Goal: Answer question/provide support: Share knowledge or assist other users

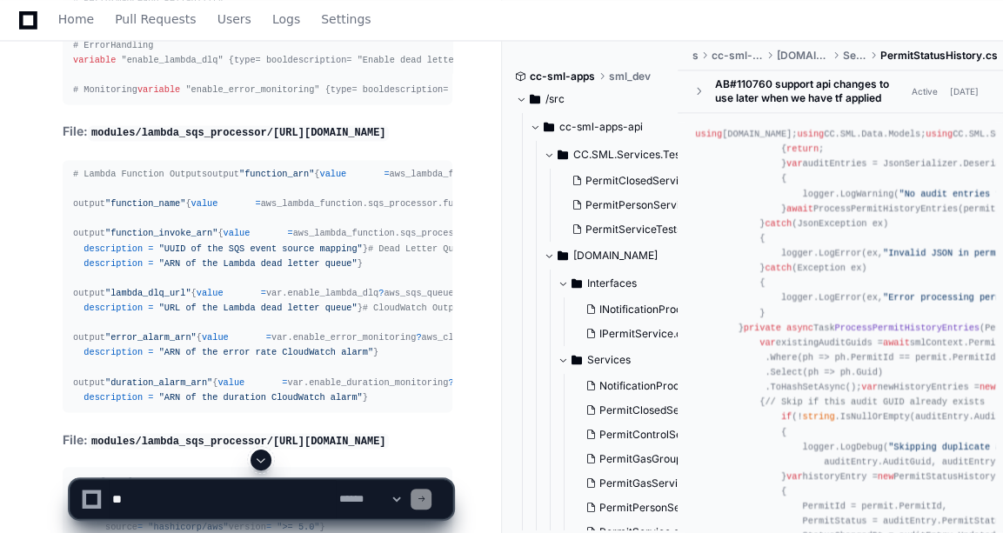
scroll to position [27326, 0]
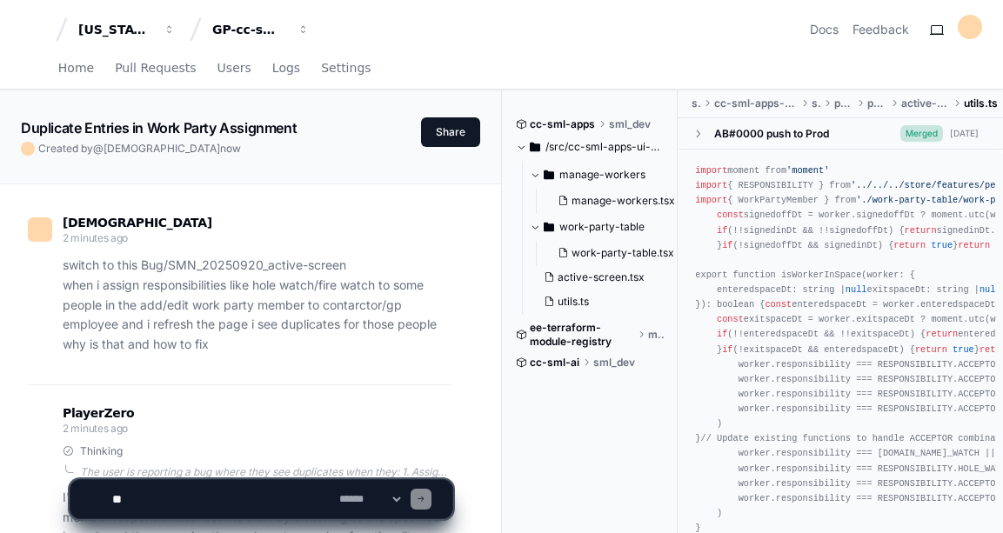
scroll to position [2197, 0]
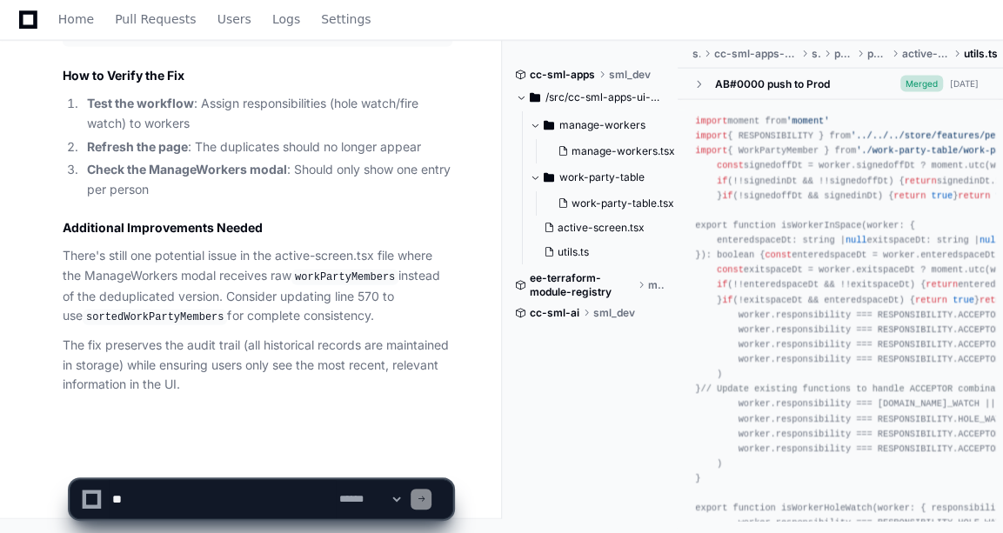
click at [131, 502] on textarea at bounding box center [222, 499] width 227 height 38
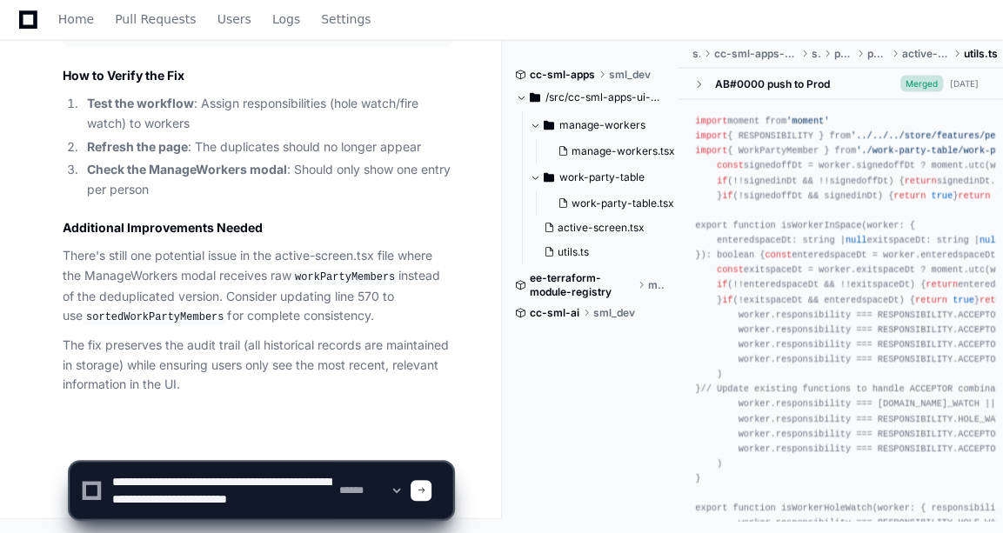
scroll to position [5, 0]
click at [184, 478] on textarea at bounding box center [222, 491] width 227 height 56
click at [205, 516] on textarea at bounding box center [222, 491] width 227 height 56
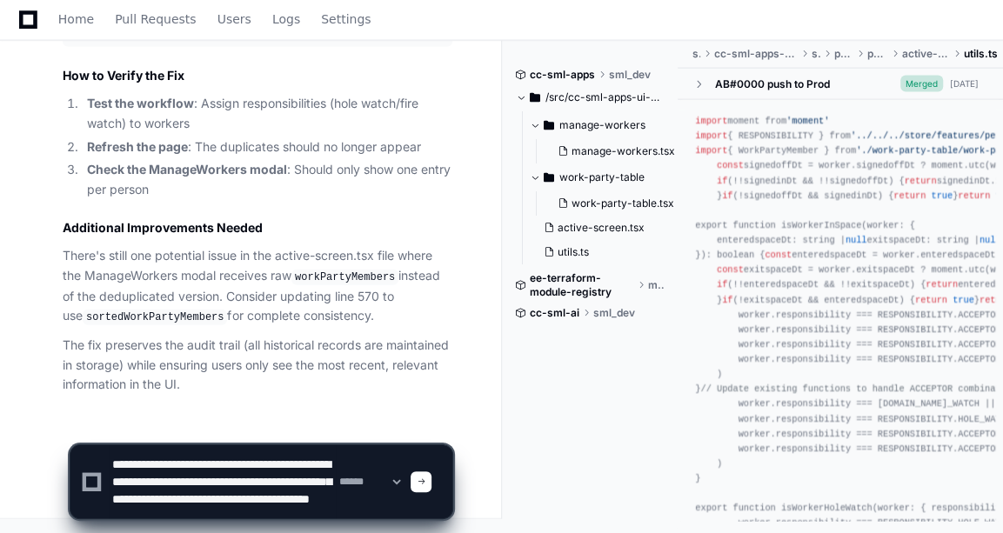
scroll to position [23, 0]
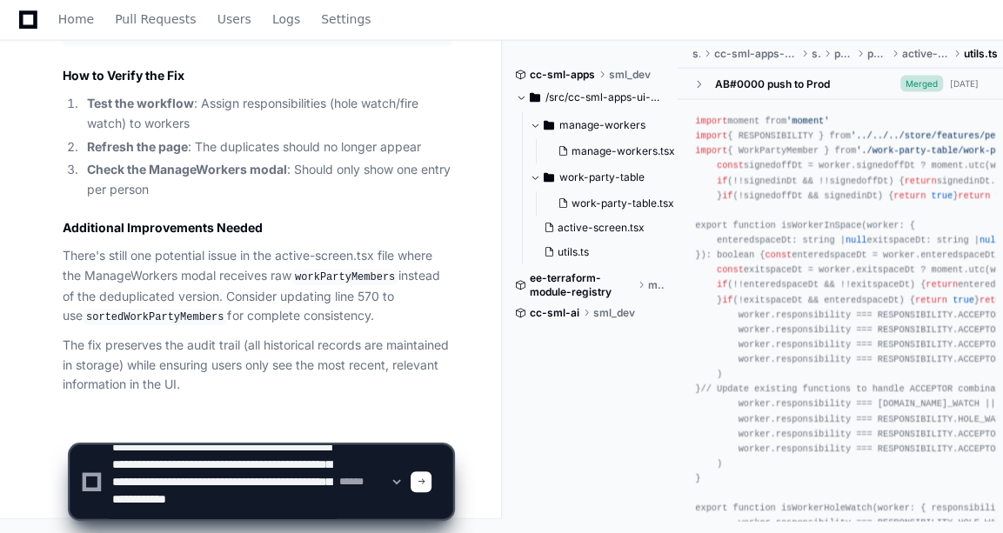
type textarea "**********"
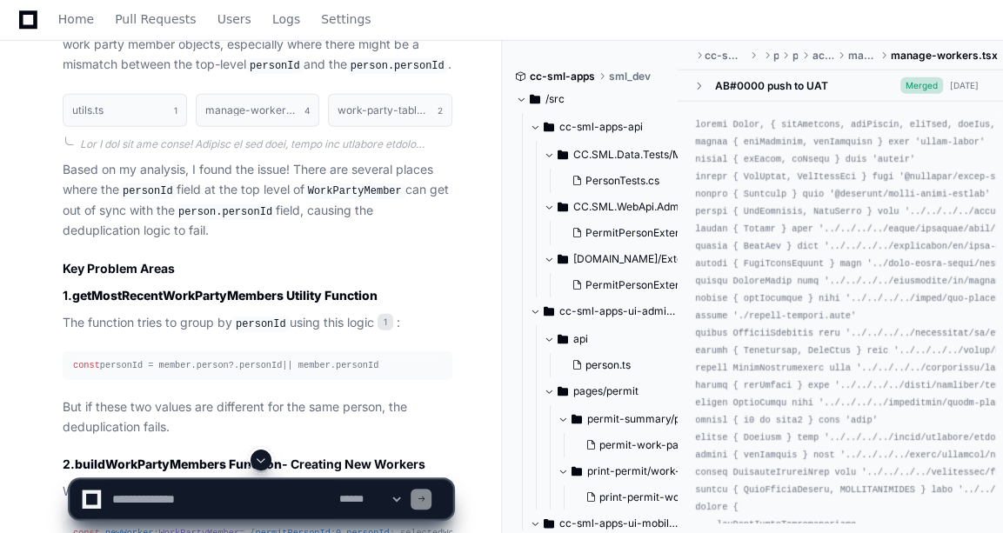
scroll to position [2828, 0]
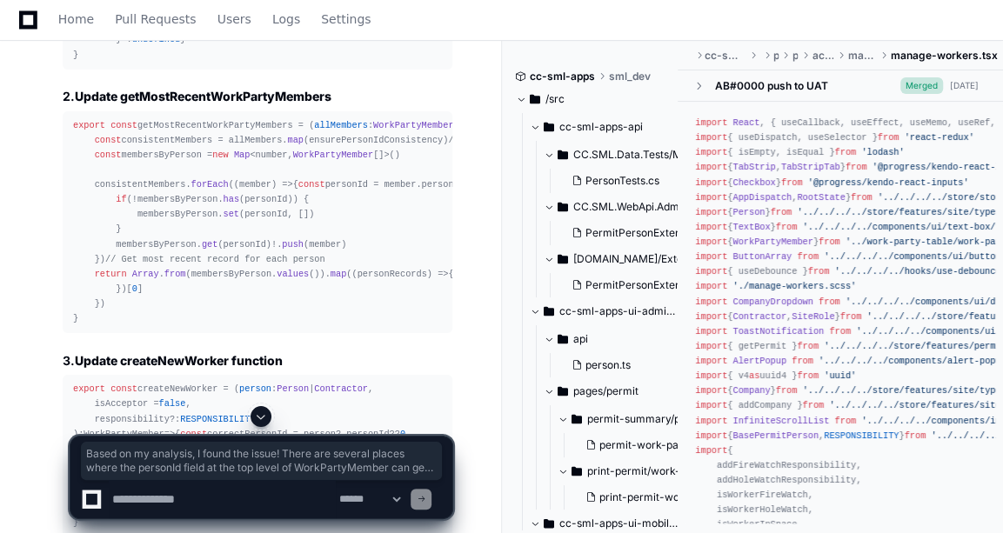
scroll to position [3728, 0]
click at [254, 411] on span at bounding box center [261, 417] width 14 height 14
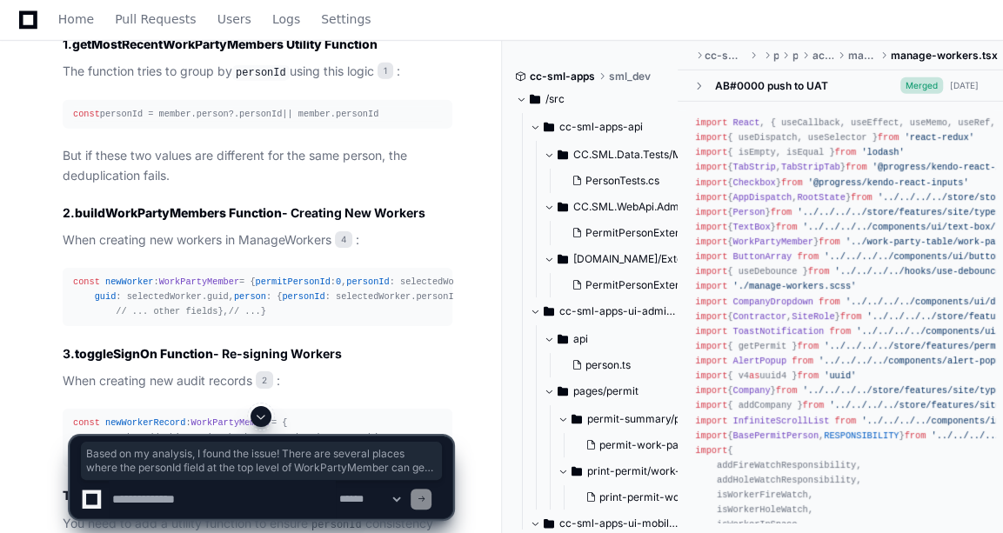
scroll to position [3046, 0]
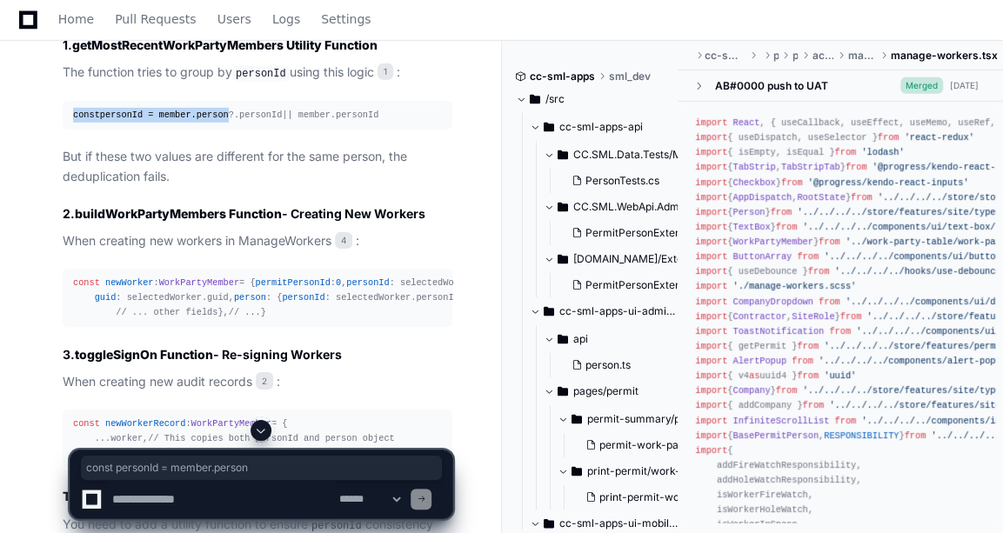
drag, startPoint x: 66, startPoint y: 210, endPoint x: 219, endPoint y: 209, distance: 153.1
click at [219, 130] on pre "const personId = member. person ?. personId || member. personId" at bounding box center [258, 115] width 390 height 29
drag, startPoint x: 219, startPoint y: 209, endPoint x: 168, endPoint y: 144, distance: 82.3
click at [168, 52] on strong "getMostRecentWorkPartyMembers Utility Function" at bounding box center [224, 44] width 305 height 15
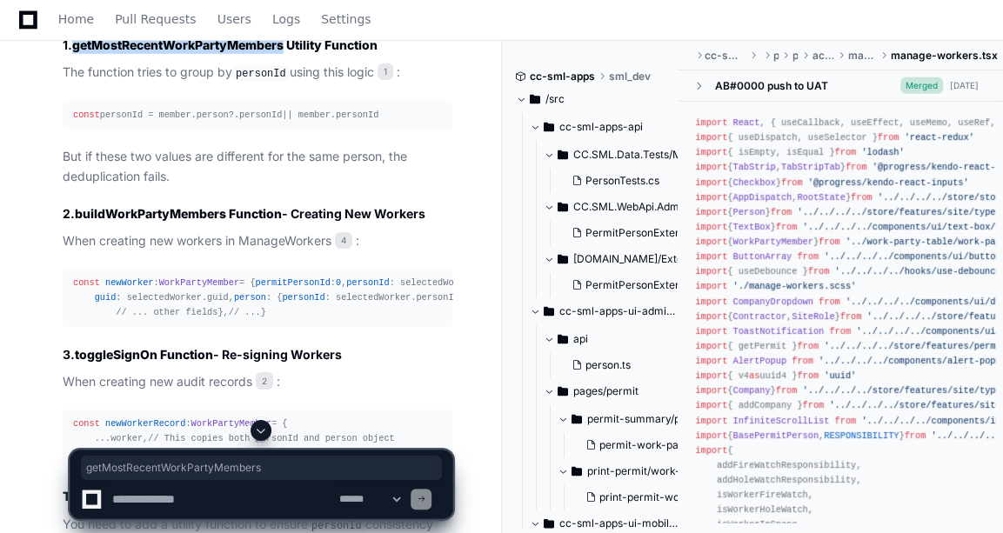
click at [168, 52] on strong "getMostRecentWorkPartyMembers Utility Function" at bounding box center [224, 44] width 305 height 15
copy strong "getMostRecentWorkPartyMembers"
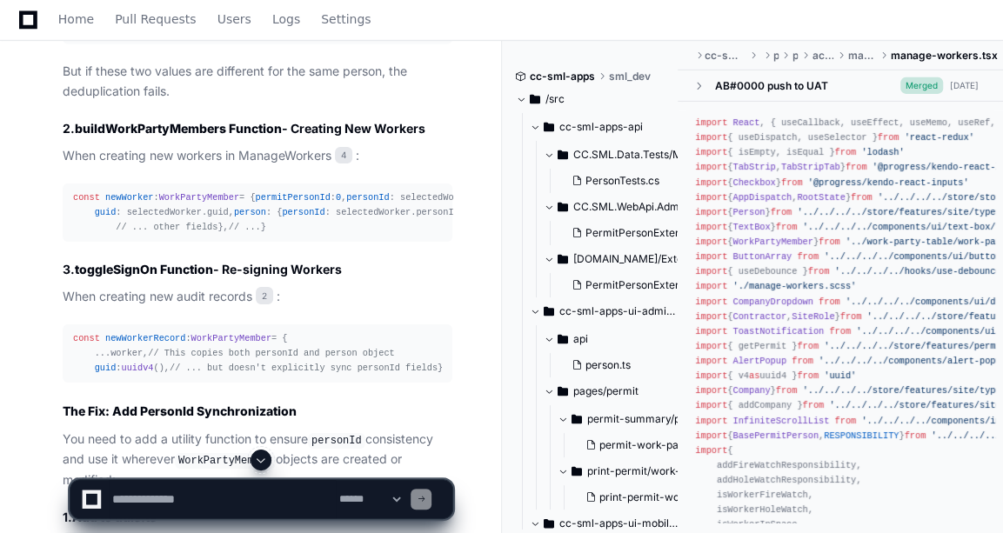
click at [266, 102] on p "But if these two values are different for the same person, the deduplication fa…" at bounding box center [258, 82] width 390 height 40
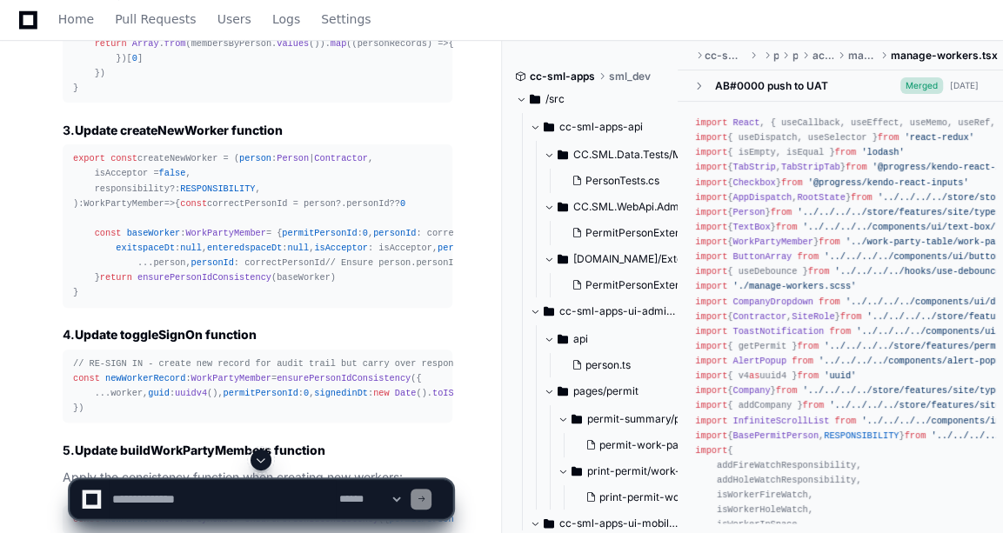
scroll to position [4015, 0]
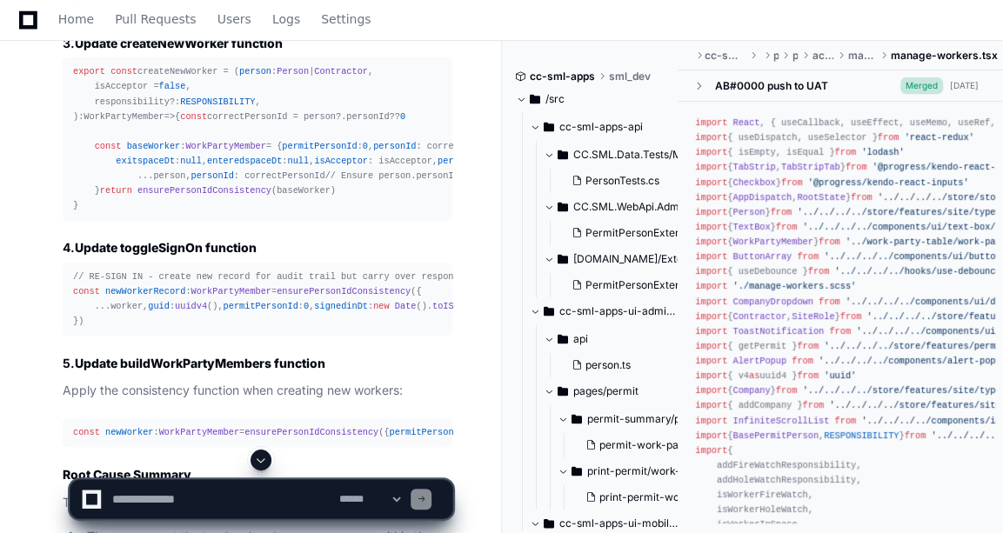
scroll to position [4073, 0]
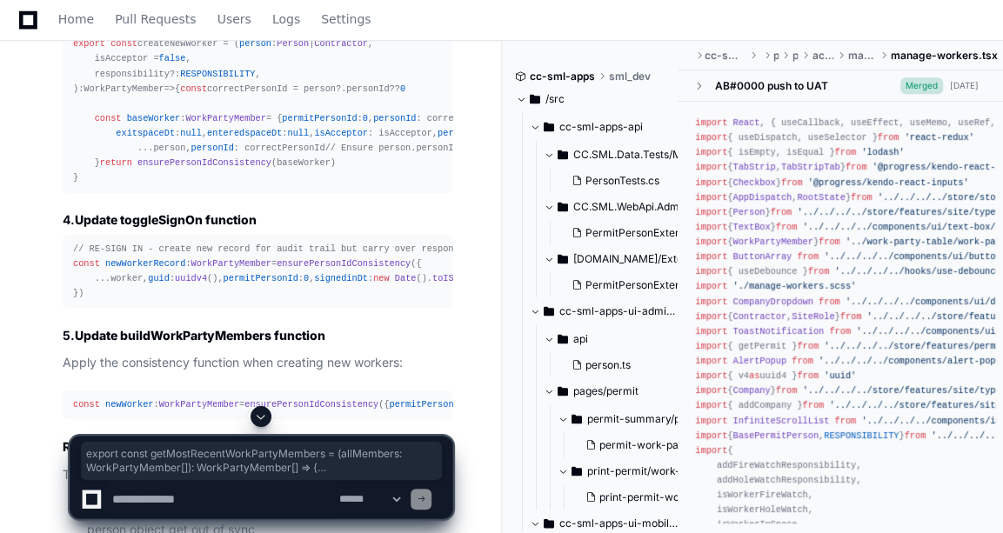
drag, startPoint x: 70, startPoint y: 84, endPoint x: 97, endPoint y: 384, distance: 301.4
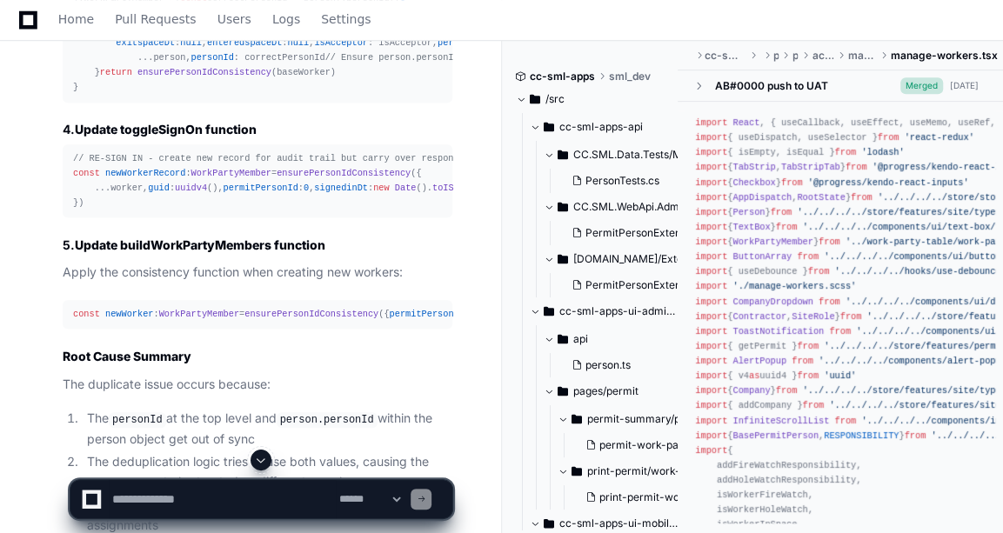
scroll to position [4022, 0]
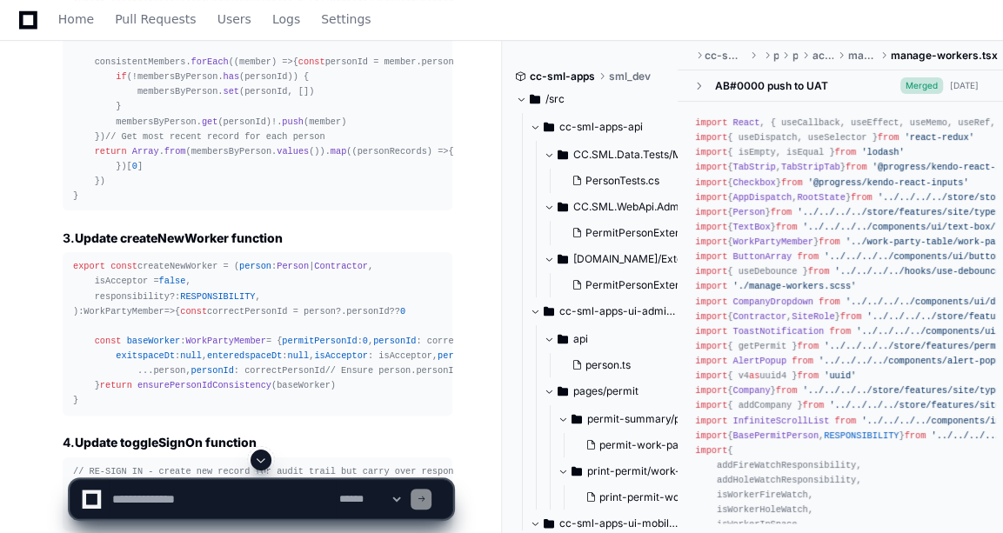
scroll to position [3849, 0]
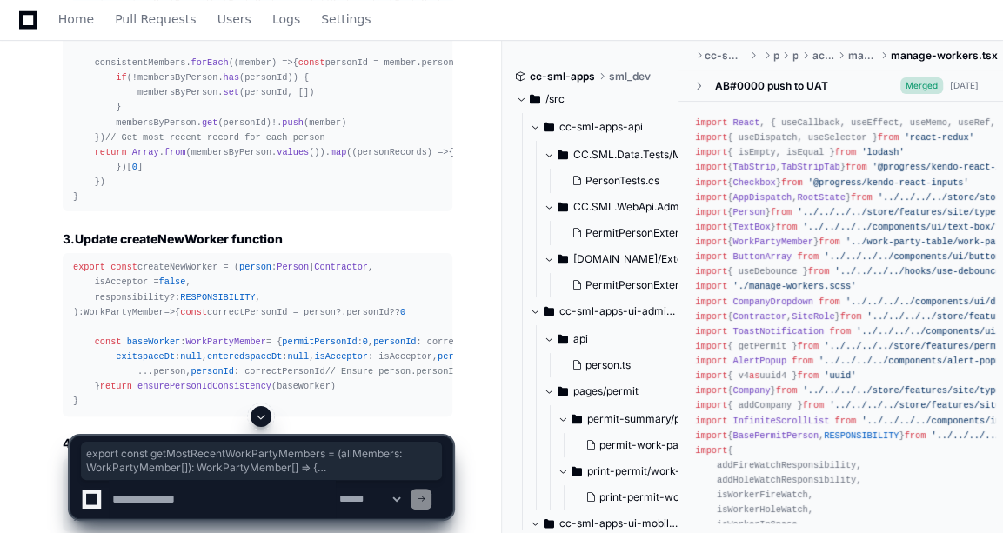
drag, startPoint x: 73, startPoint y: 305, endPoint x: 271, endPoint y: 324, distance: 199.3
click at [271, 205] on div "export const getMostRecentWorkPartyMembers = ( allMembers : WorkPartyMember [])…" at bounding box center [257, 101] width 369 height 209
click at [200, 502] on textarea at bounding box center [222, 499] width 227 height 38
type textarea "**********"
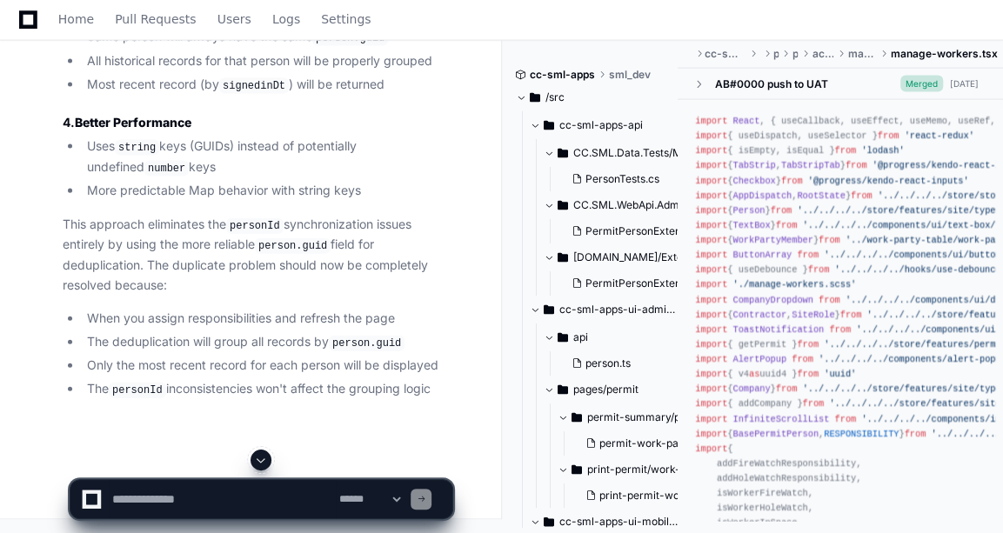
scroll to position [6335, 0]
drag, startPoint x: 90, startPoint y: 279, endPoint x: 88, endPoint y: 141, distance: 138.3
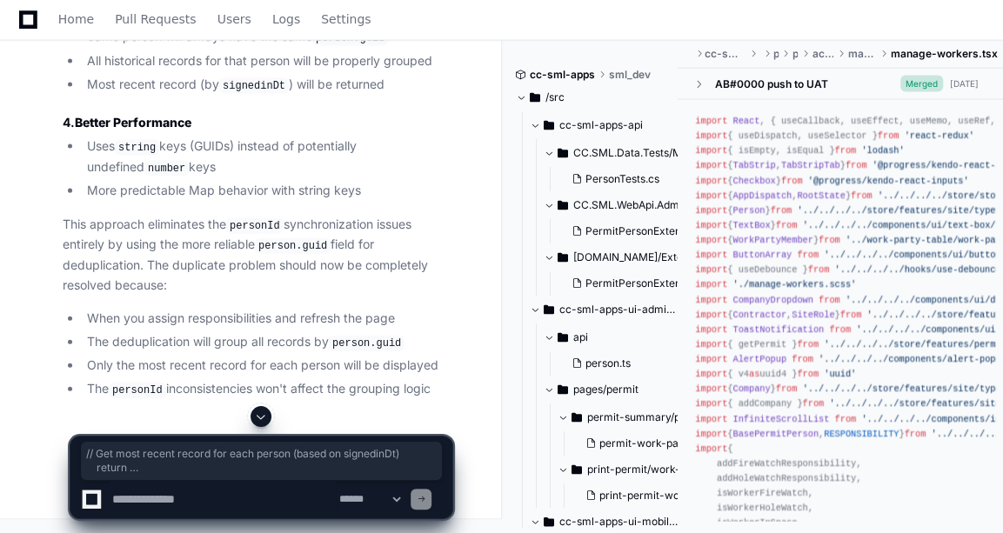
scroll to position [6047, 0]
copy div "export const getMostRecentWorkPartyMembers = ( allMembers : WorkPartyMember [])…"
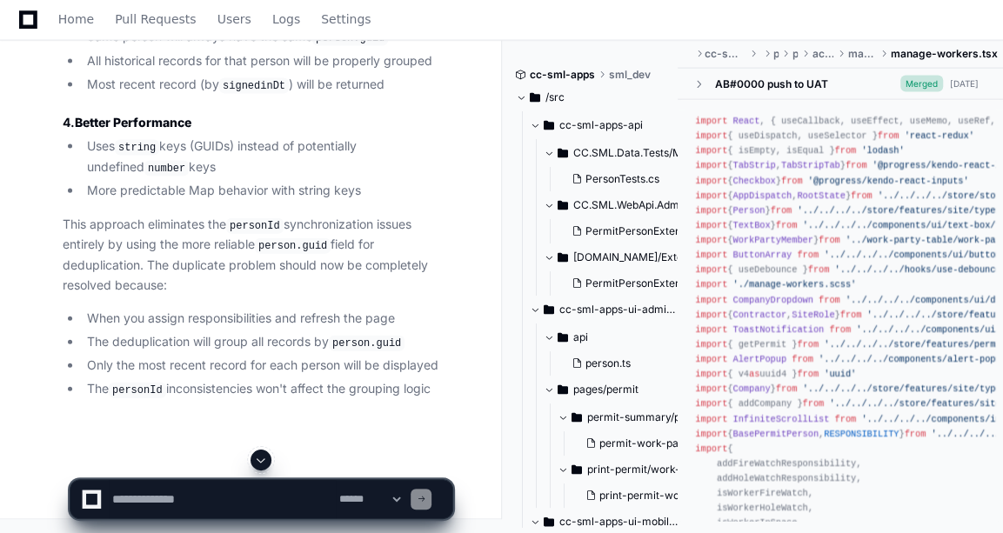
scroll to position [6244, 0]
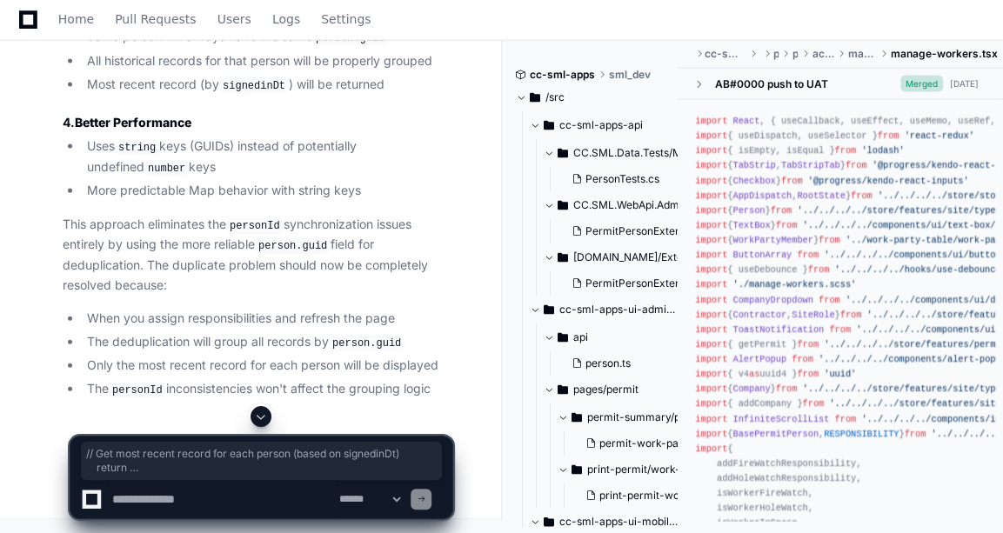
drag, startPoint x: 90, startPoint y: 364, endPoint x: 80, endPoint y: 249, distance: 115.3
copy div "export const getMostRecentWorkPartyMembers = ( allMembers : WorkPartyMember [])…"
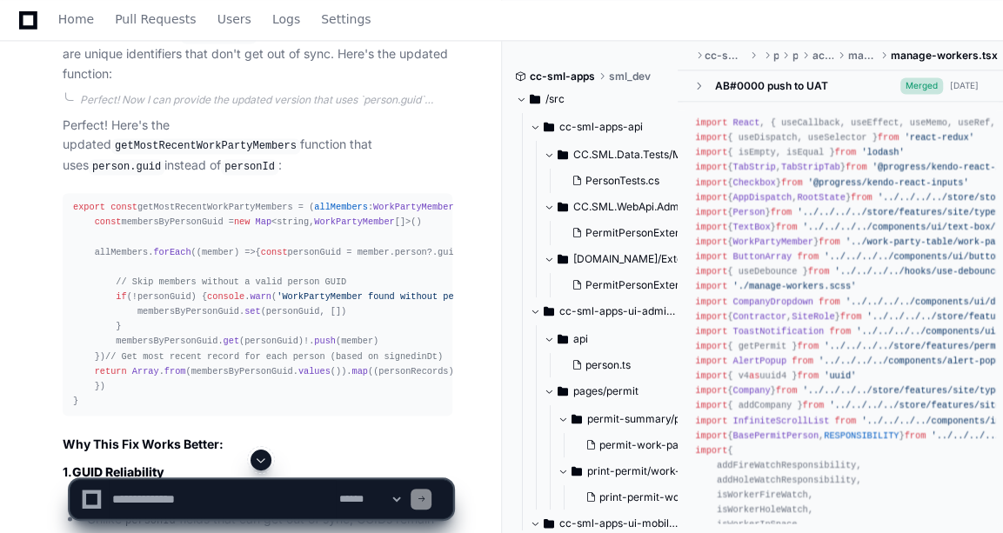
scroll to position [5070, 0]
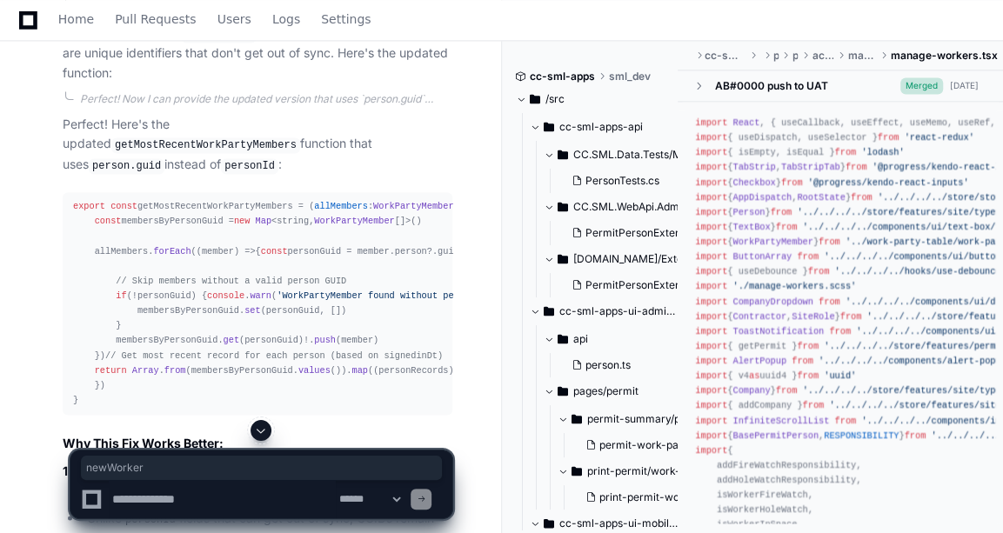
drag, startPoint x: 112, startPoint y: 203, endPoint x: 278, endPoint y: 261, distance: 175.3
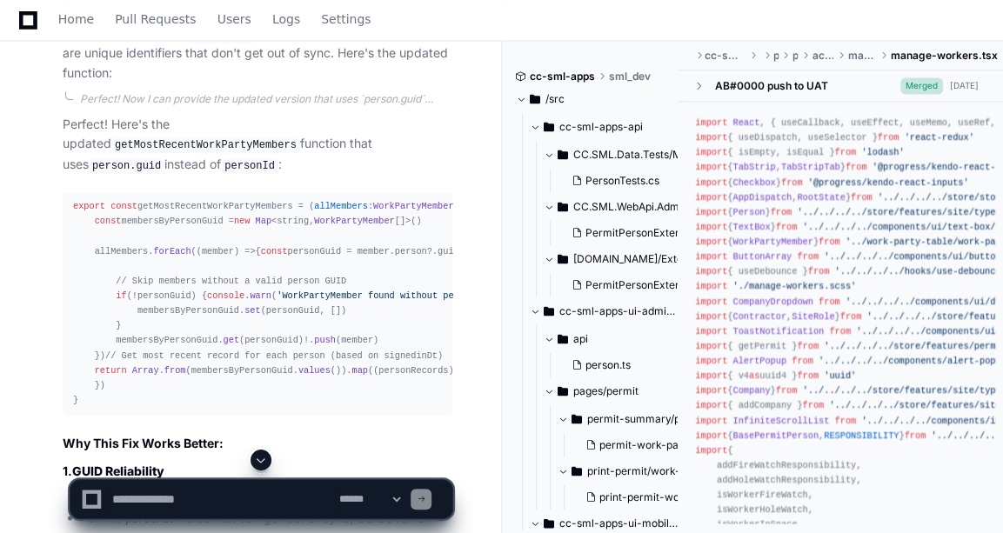
drag, startPoint x: 105, startPoint y: 208, endPoint x: 208, endPoint y: 323, distance: 154.0
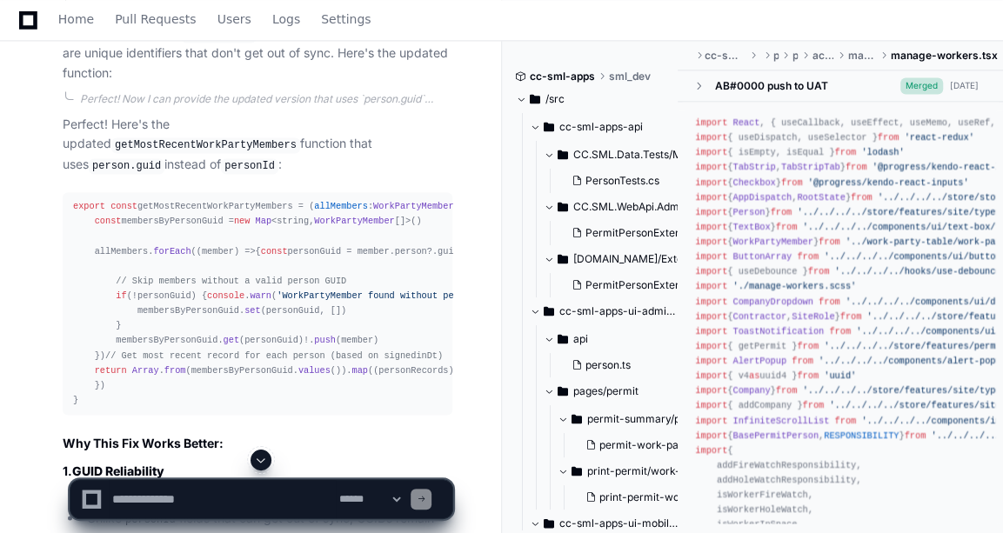
drag, startPoint x: 105, startPoint y: 259, endPoint x: 136, endPoint y: 280, distance: 36.9
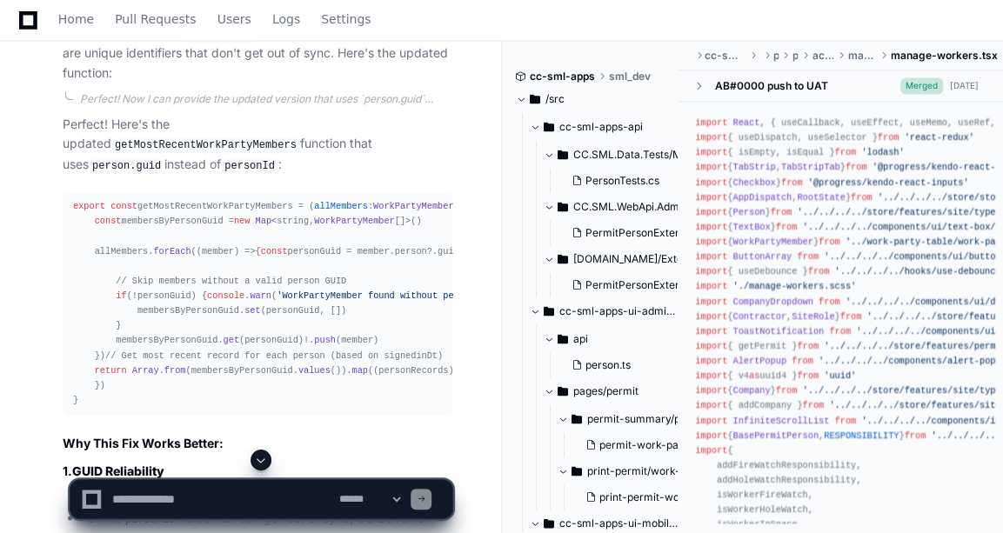
drag, startPoint x: 195, startPoint y: 272, endPoint x: 264, endPoint y: 295, distance: 73.2
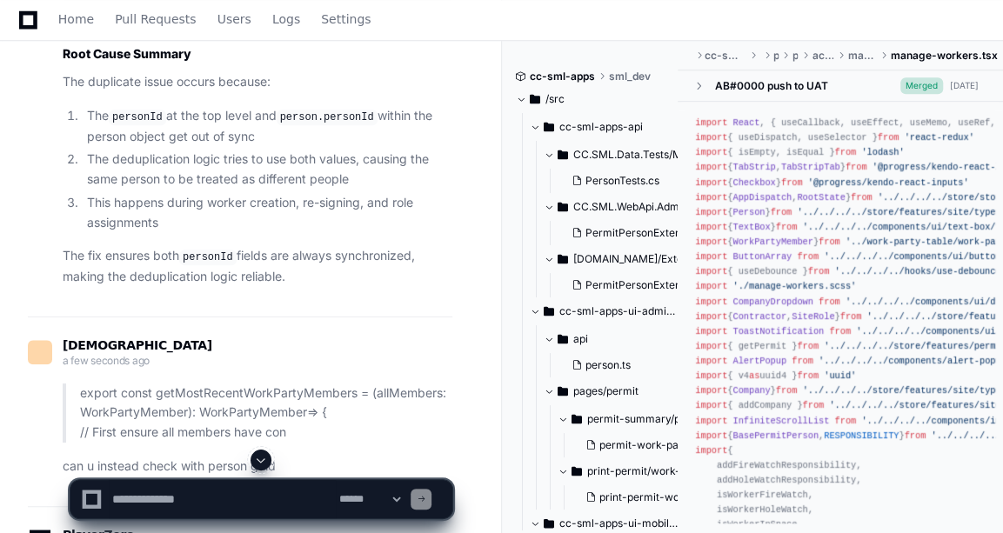
scroll to position [4507, 0]
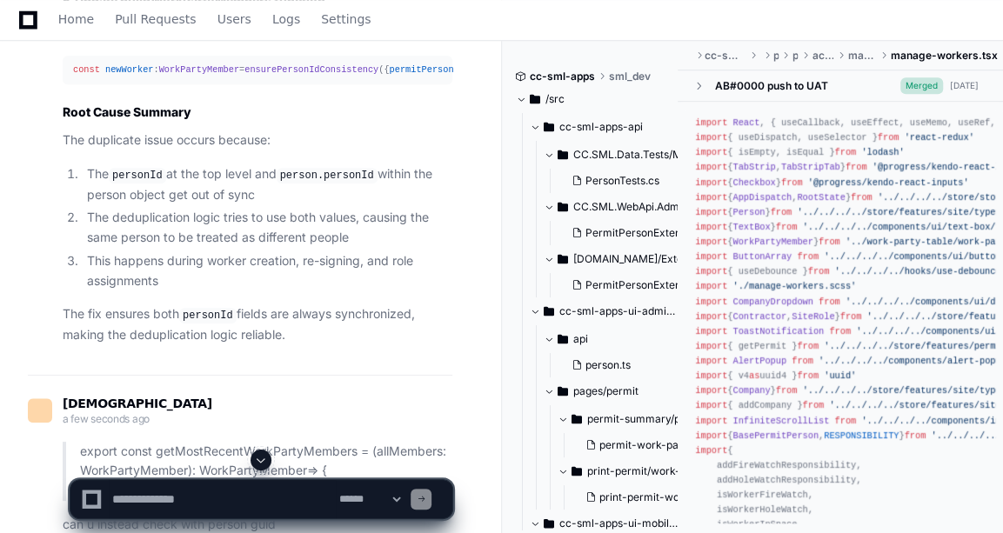
scroll to position [4405, 0]
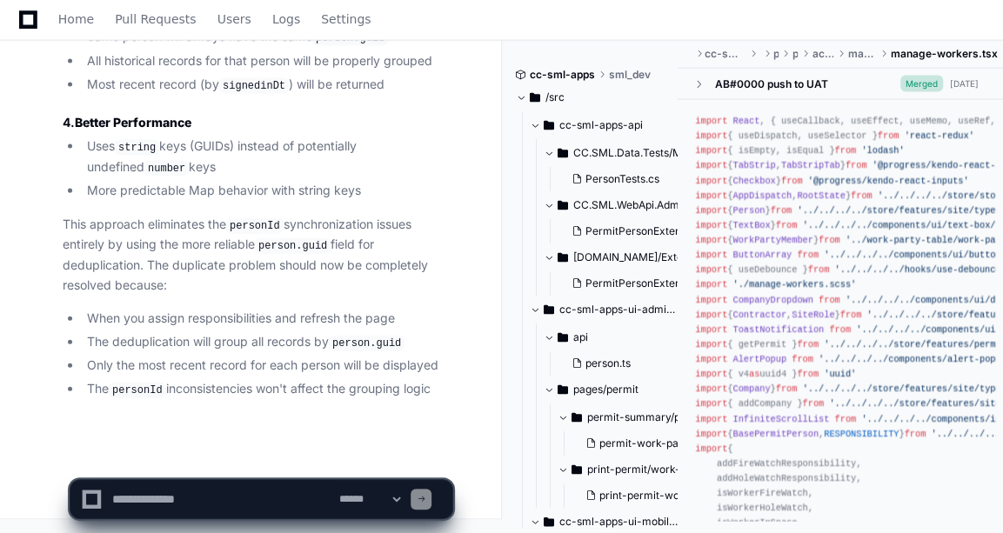
scroll to position [6918, 0]
click at [232, 480] on textarea at bounding box center [222, 499] width 227 height 38
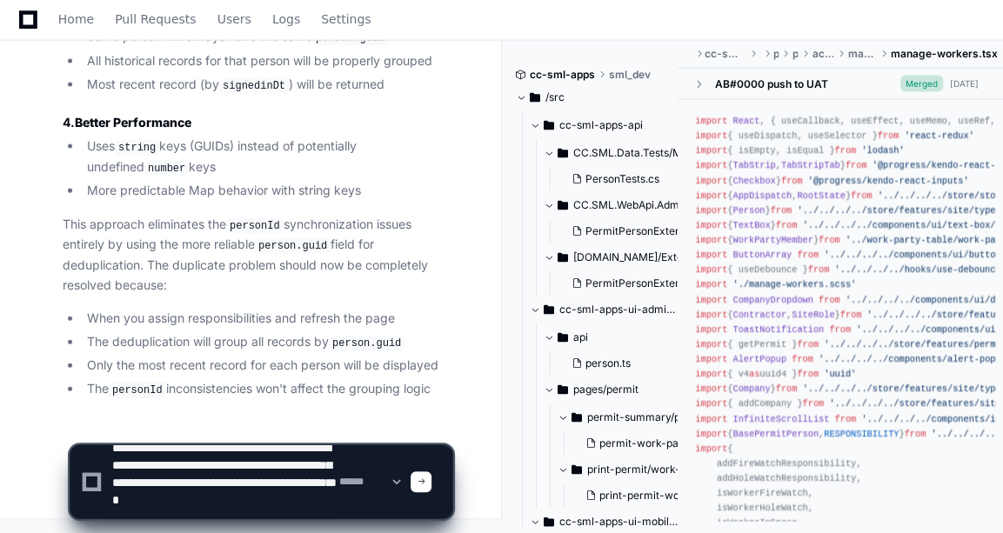
scroll to position [23, 0]
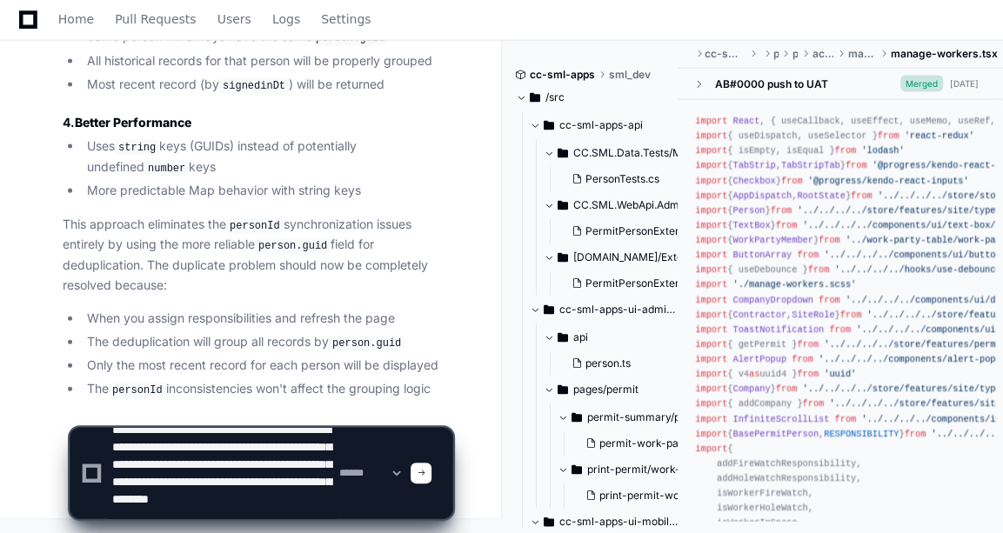
type textarea "**********"
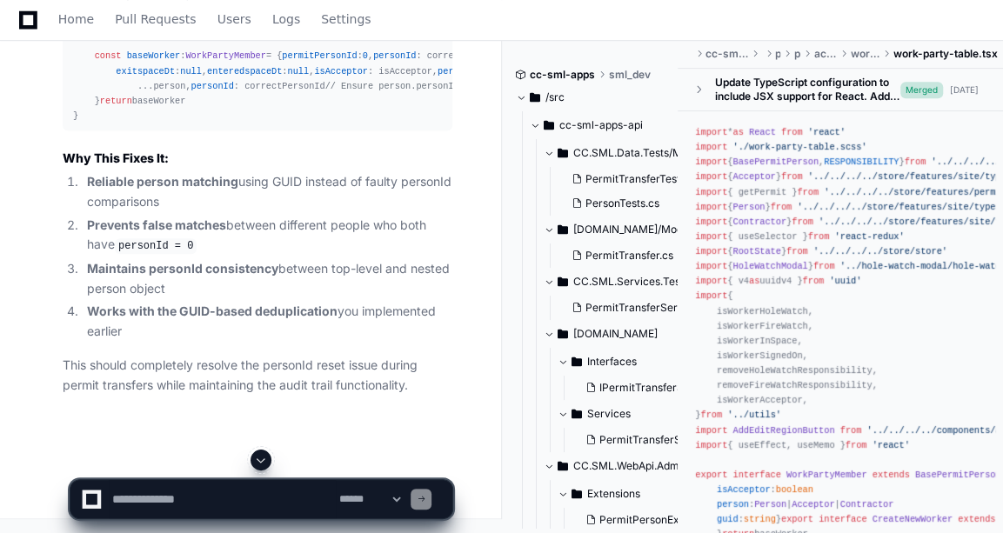
scroll to position [8396, 0]
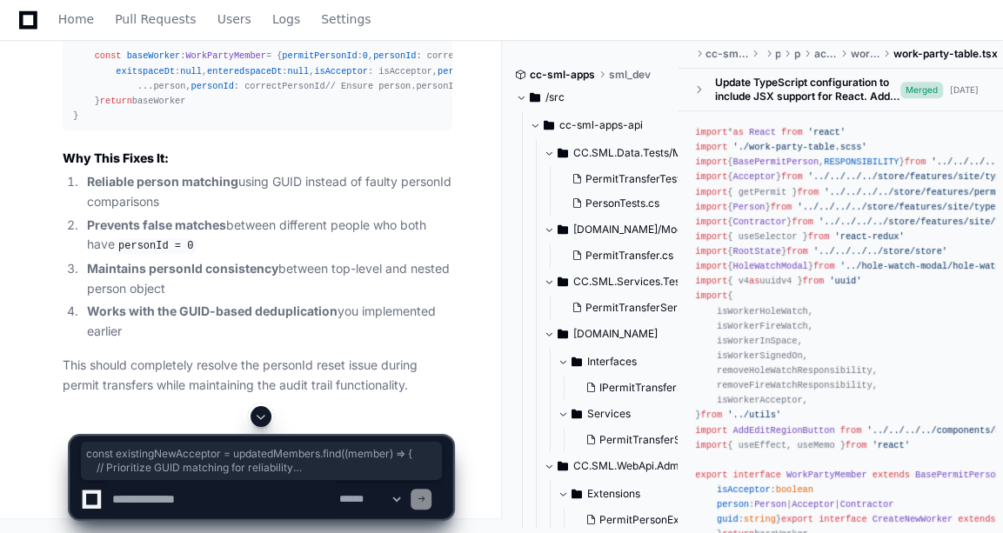
drag, startPoint x: 72, startPoint y: 149, endPoint x: 85, endPoint y: 364, distance: 215.3
copy div "const existingNewAcceptor = updatedMembers. find ( ( member ) => { // Prioritiz…"
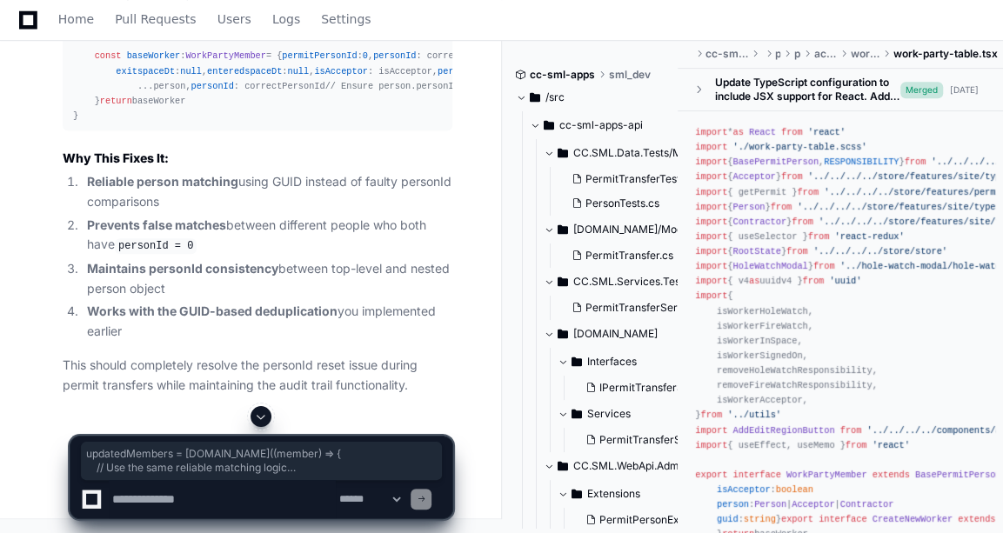
drag, startPoint x: 73, startPoint y: 185, endPoint x: 108, endPoint y: 348, distance: 166.4
copy div "updatedMembers = updatedMembers. map ( ( member ) => { // Use the same reliable…"
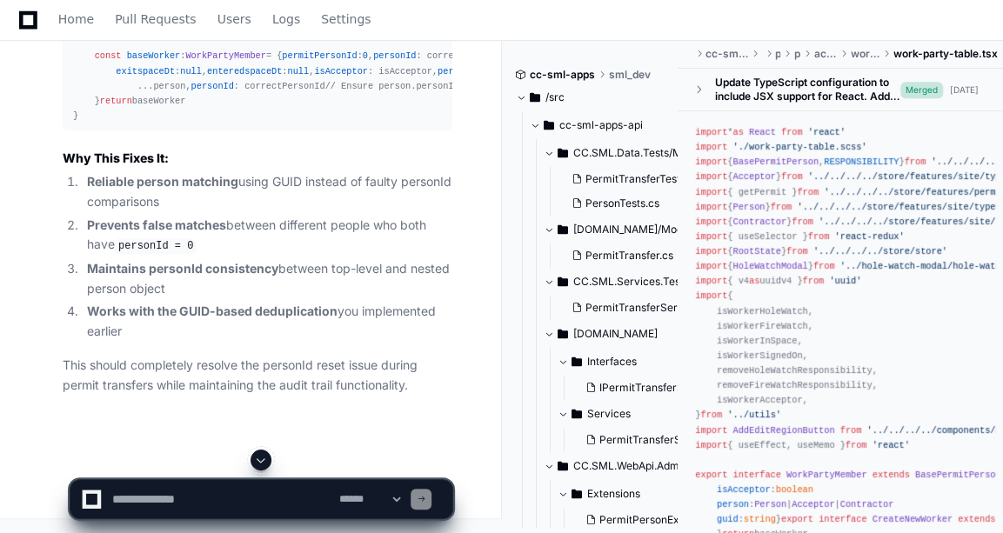
click at [258, 124] on div "export const createNewWorker = ( person : Person | Contractor , isAcceptor = fa…" at bounding box center [257, 49] width 369 height 149
click at [137, 519] on div "**********" at bounding box center [262, 499] width 384 height 40
click at [140, 505] on textarea at bounding box center [222, 499] width 227 height 38
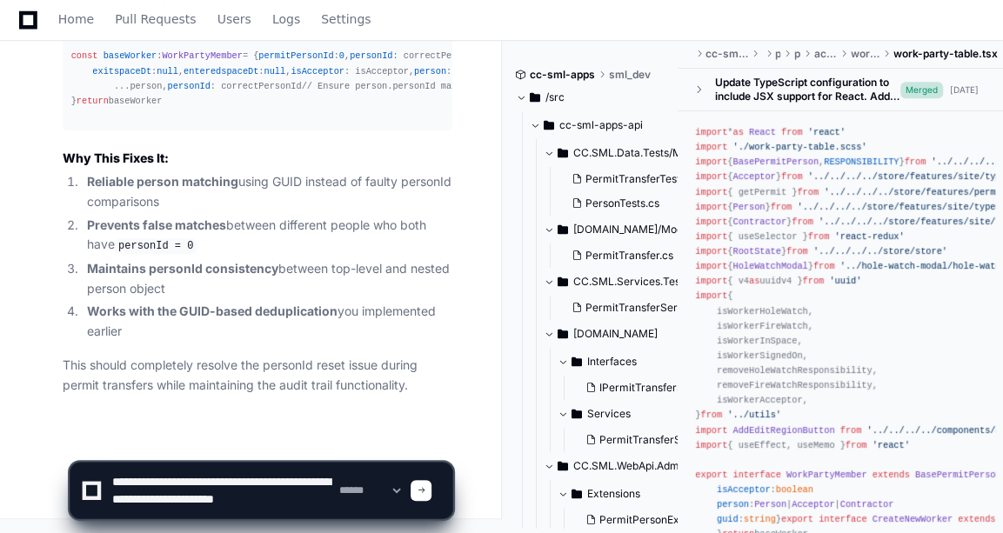
scroll to position [5, 0]
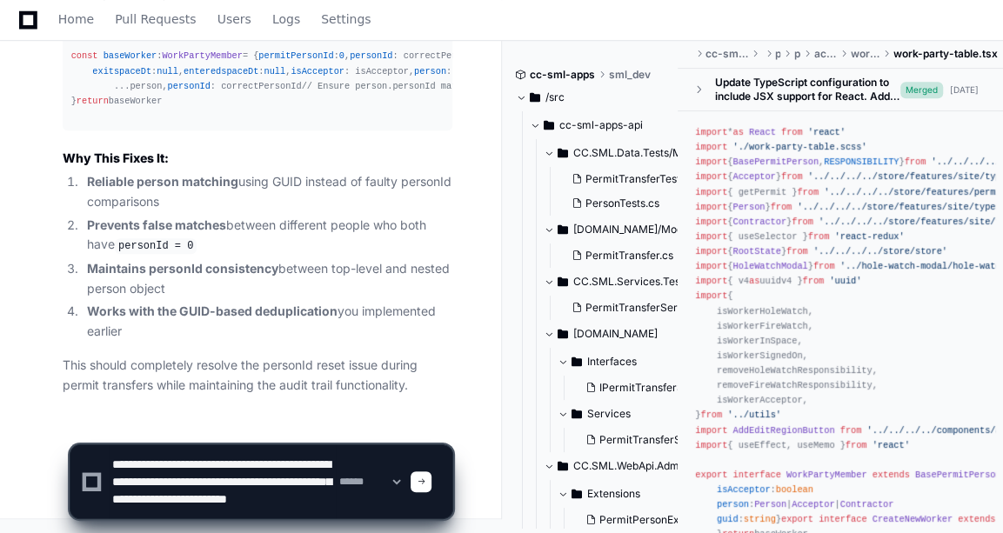
type textarea "**********"
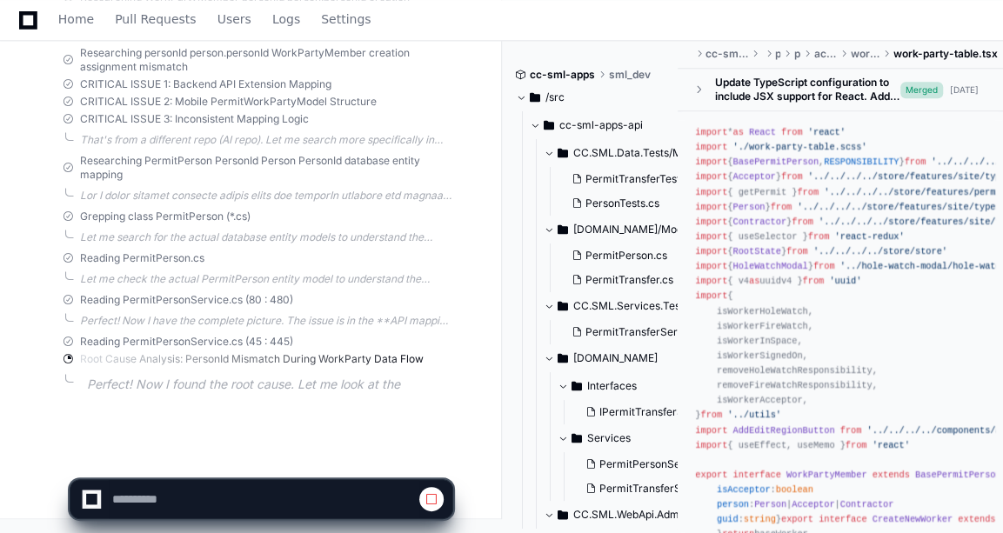
scroll to position [10103, 0]
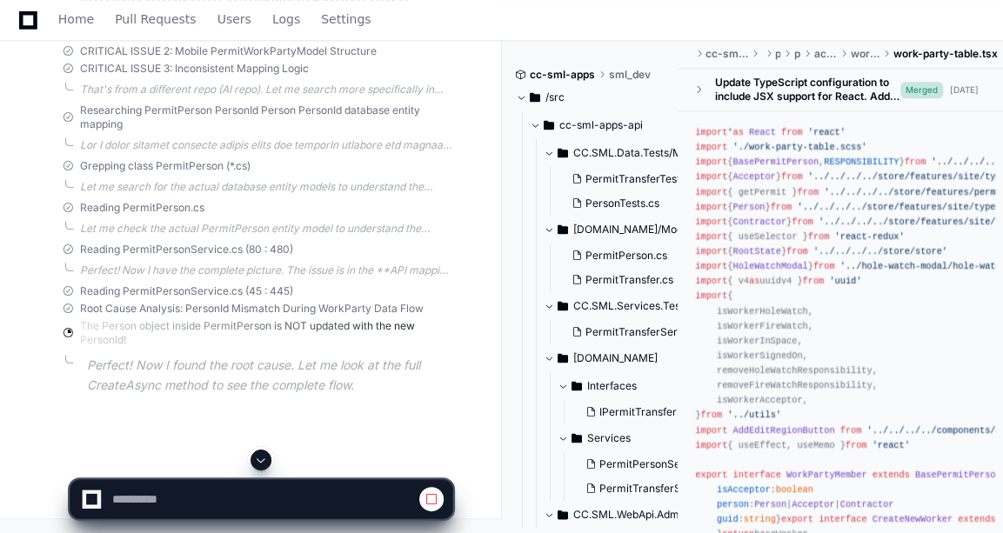
click at [295, 278] on div "Perfect! Now I have the complete picture. The issue is in the **API mapping lay…" at bounding box center [266, 271] width 372 height 14
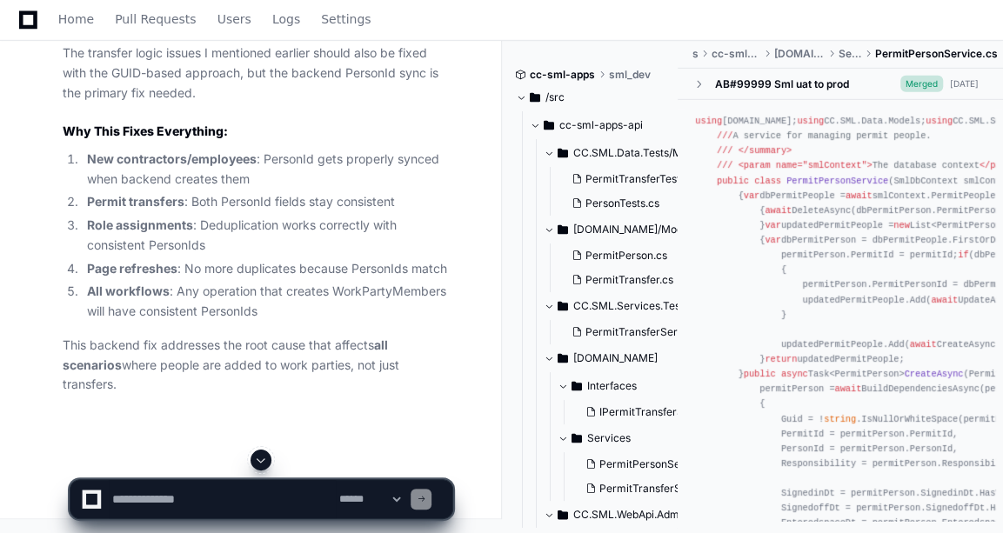
scroll to position [11715, 0]
click at [215, 503] on textarea at bounding box center [222, 499] width 227 height 38
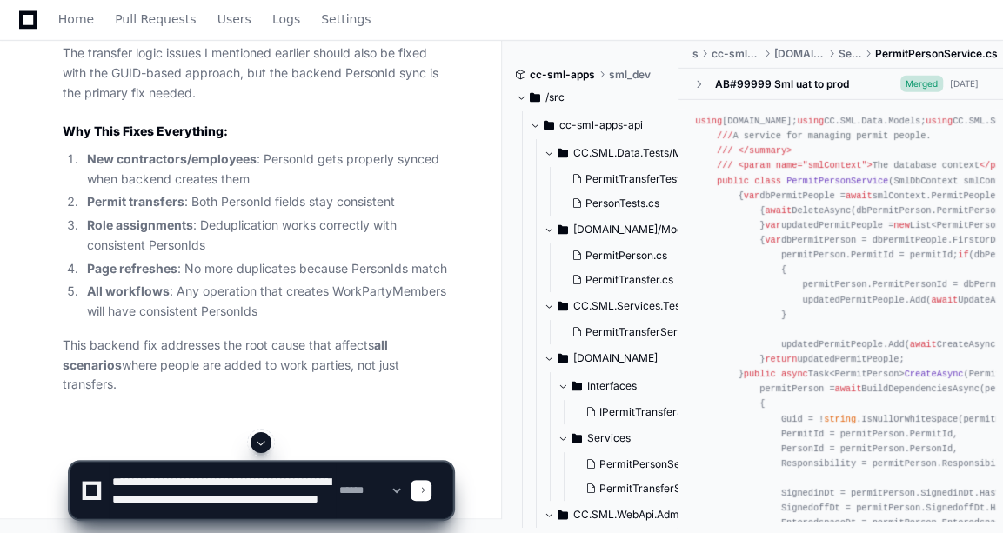
scroll to position [17, 0]
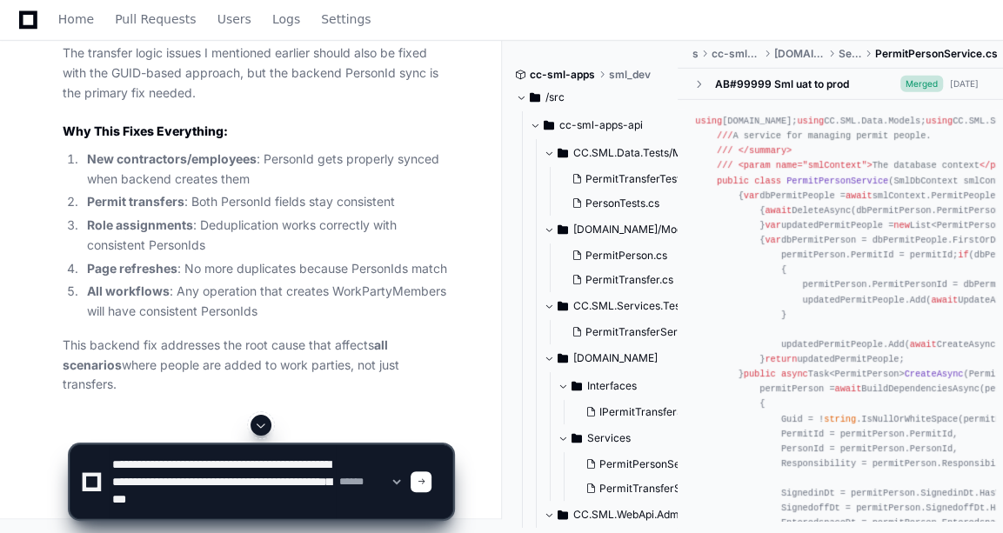
type textarea "**********"
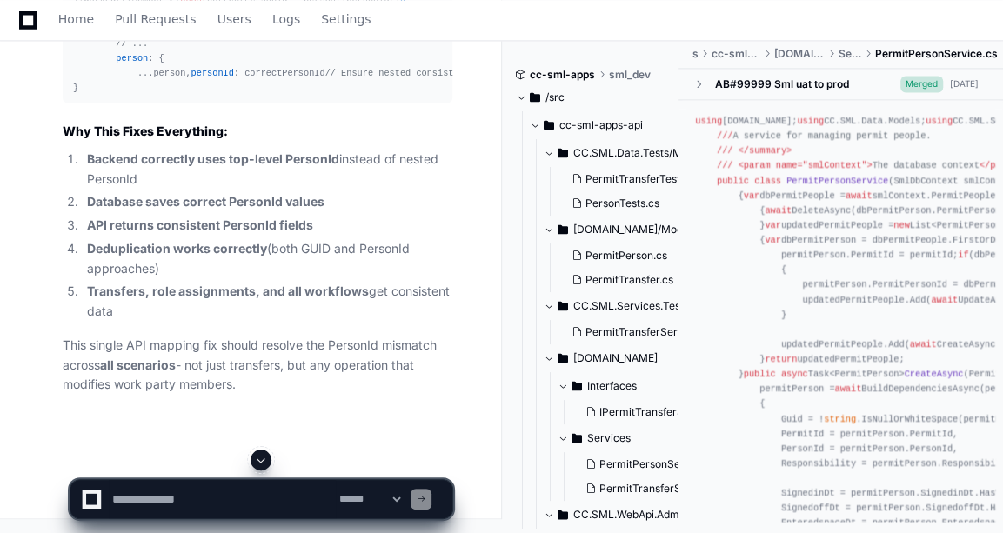
scroll to position [14985, 0]
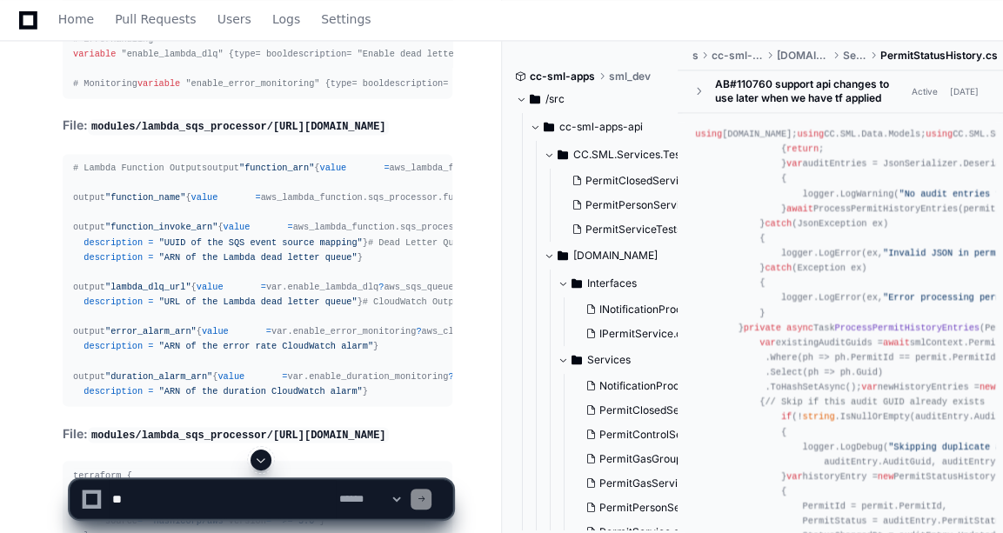
scroll to position [27305, 0]
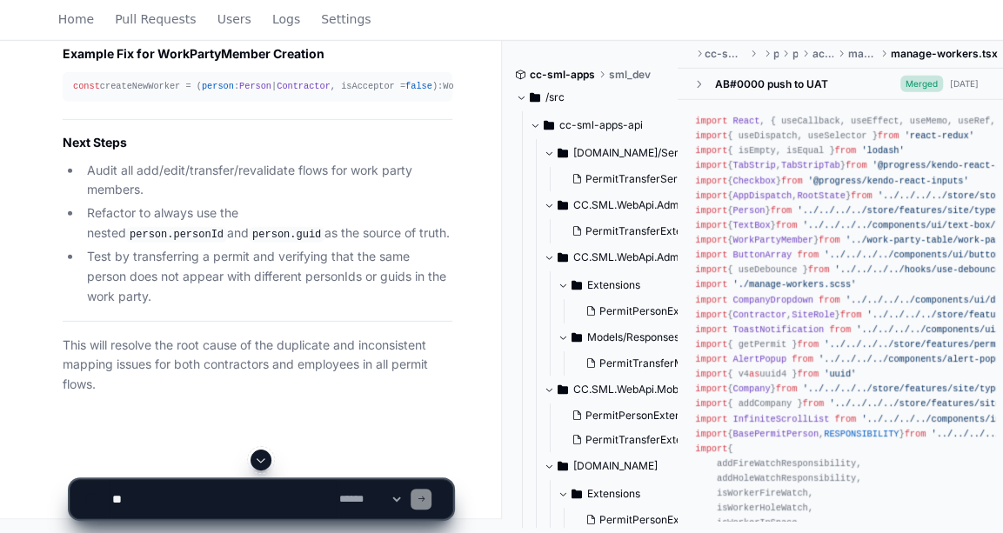
scroll to position [21379, 0]
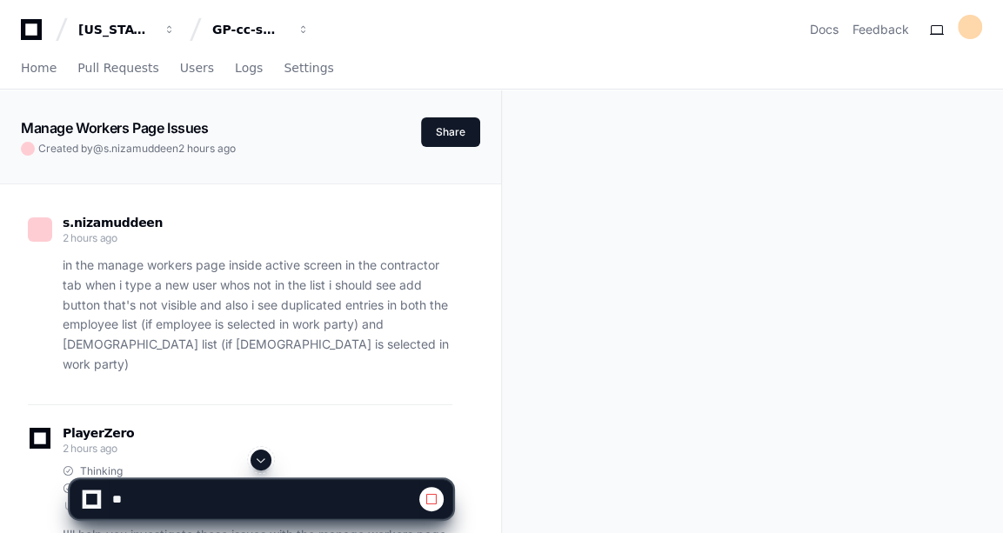
click at [259, 452] on button at bounding box center [261, 460] width 21 height 21
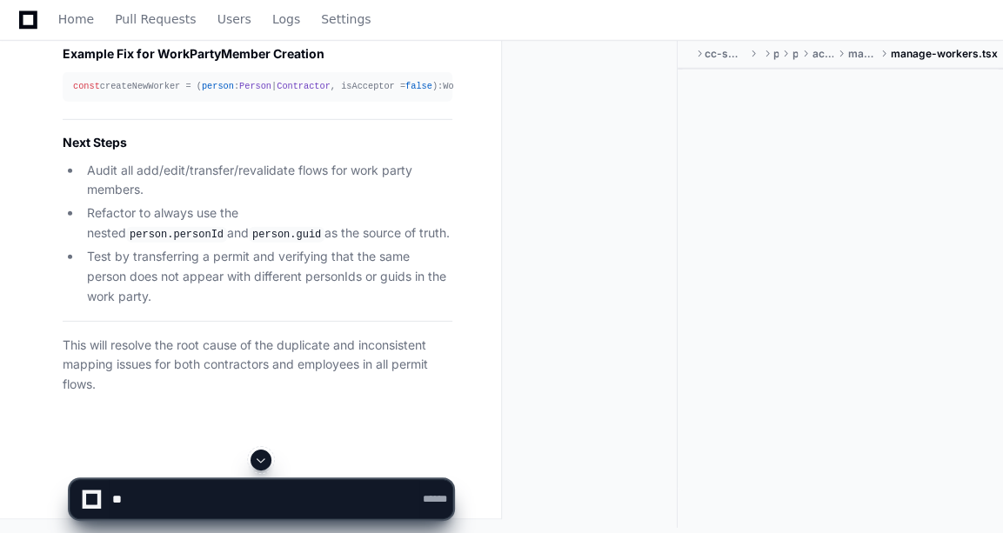
click at [259, 452] on button at bounding box center [261, 460] width 21 height 21
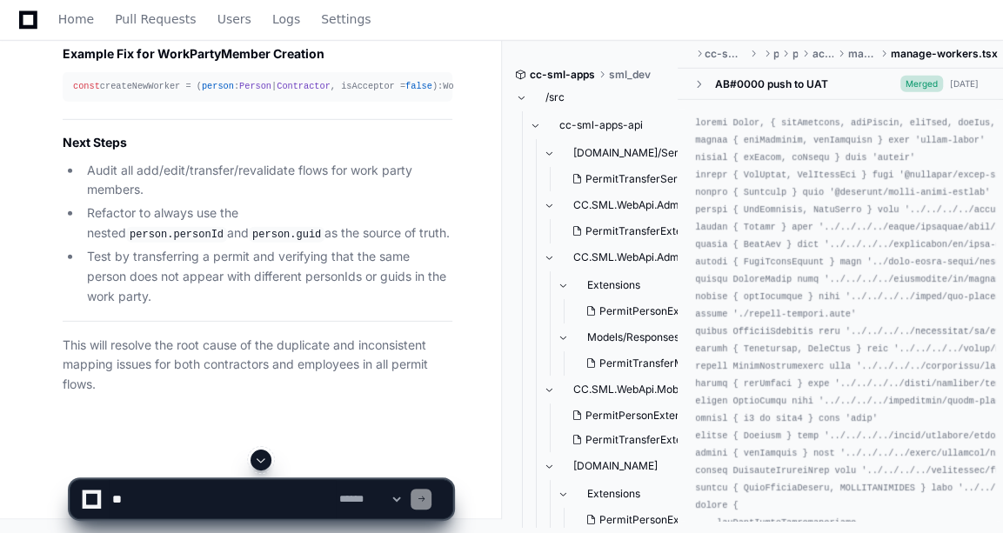
scroll to position [21379, 0]
click at [259, 452] on app-app-chat-input "**********" at bounding box center [262, 485] width 384 height 70
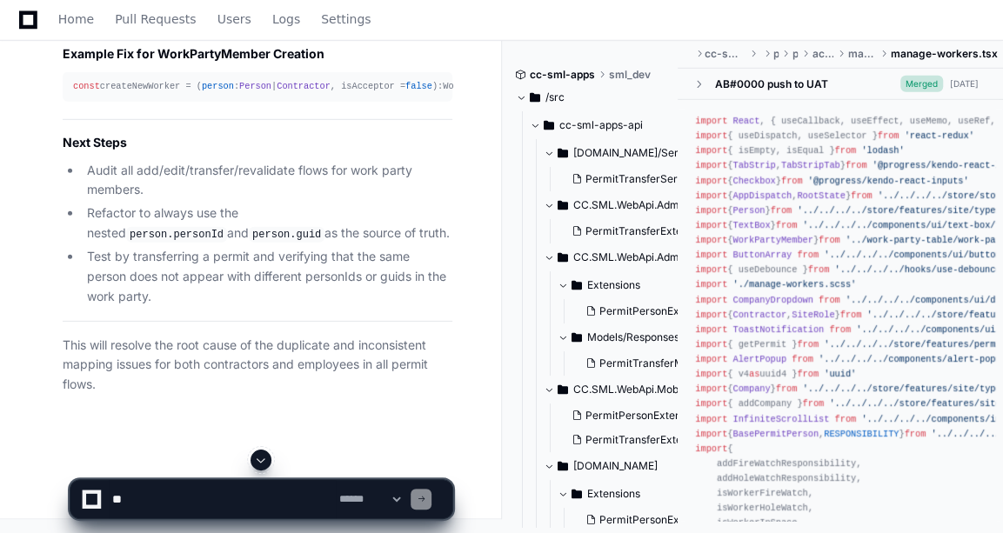
scroll to position [19404, 0]
click at [177, 500] on textarea at bounding box center [222, 499] width 227 height 38
